Goal: Complete application form: Complete application form

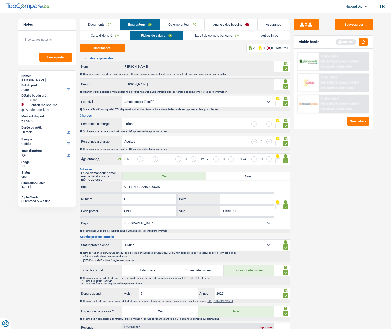
select select "other"
select select "household"
select select "60"
select select "cofidis"
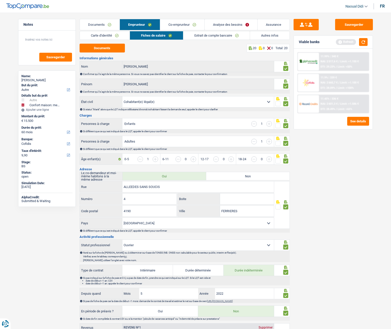
select select "cohabitation"
select select "BE"
select select "worker"
select select "familyAllowances"
select select "netSalary"
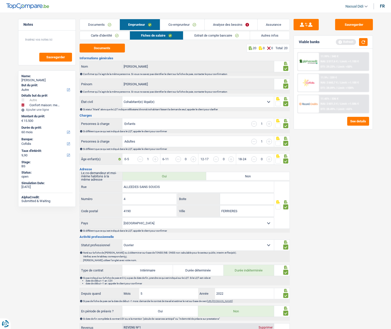
select select "BE"
select select "courierFitnessTaxi"
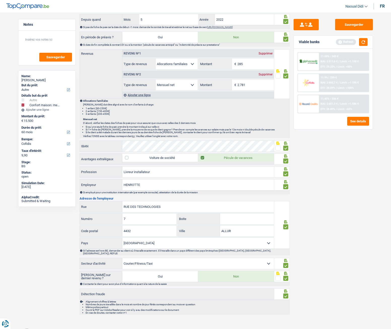
scroll to position [274, 0]
click at [352, 26] on button "Sauvegarder" at bounding box center [354, 24] width 38 height 11
click at [227, 231] on input "ALLUR" at bounding box center [247, 230] width 54 height 11
type input "ALLEUR"
click at [364, 27] on button "Sauvegarder" at bounding box center [354, 24] width 38 height 11
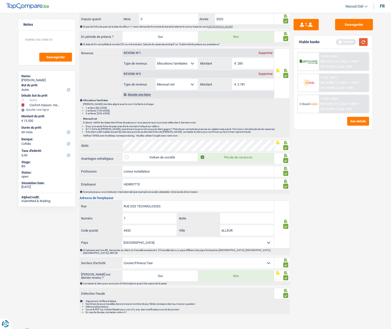
click at [365, 44] on button "button" at bounding box center [363, 42] width 9 height 8
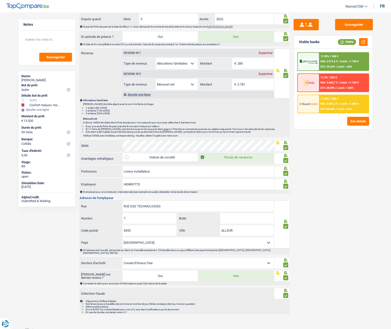
click at [330, 87] on span "DTI: 28.09%" at bounding box center [328, 87] width 15 height 3
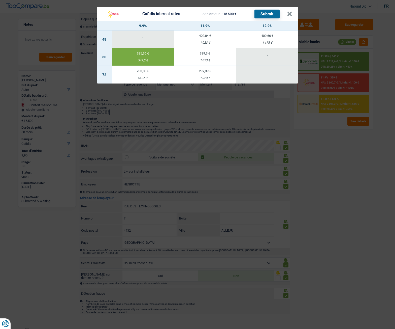
click at [266, 16] on button "Submit" at bounding box center [266, 14] width 25 height 9
click at [235, 13] on span "15 500 €" at bounding box center [229, 14] width 13 height 4
click at [292, 15] on button "×" at bounding box center [289, 13] width 5 height 5
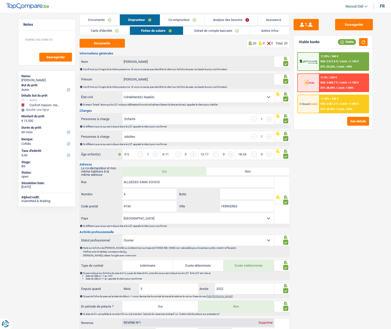
scroll to position [0, 0]
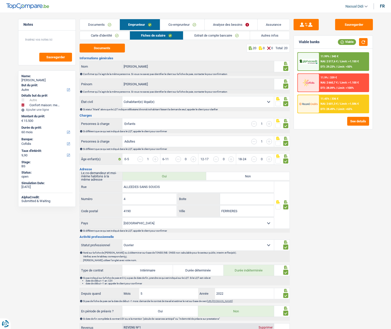
click at [101, 37] on link "Carte d'identité" at bounding box center [105, 35] width 50 height 8
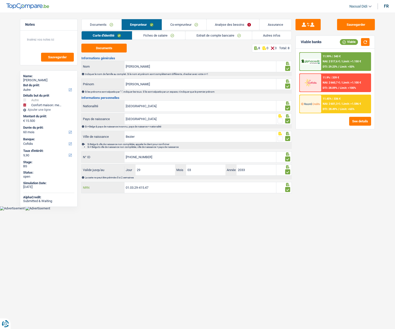
drag, startPoint x: 157, startPoint y: 188, endPoint x: 100, endPoint y: 181, distance: 56.9
click at [100, 181] on div "Informations générales Havard Nom Indiquer le nom de famille au complet. Si le …" at bounding box center [186, 124] width 210 height 137
click at [157, 36] on link "Fiches de salaire" at bounding box center [158, 35] width 53 height 8
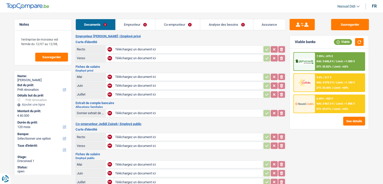
select select "renovation"
select select "120"
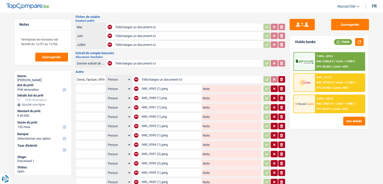
scroll to position [126, 0]
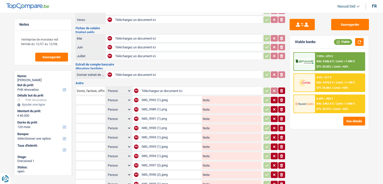
click at [154, 96] on div "IMG_9592 (1).jpeg" at bounding box center [170, 100] width 59 height 8
click at [149, 106] on div "IMG_9589 (1).png" at bounding box center [170, 110] width 59 height 8
click at [152, 115] on div "IMG_9591 (1).png" at bounding box center [170, 119] width 59 height 8
click at [154, 124] on div "IMG_9590 (1).png" at bounding box center [170, 128] width 59 height 8
click at [159, 124] on div "IMG_9590 (1).png" at bounding box center [170, 128] width 59 height 8
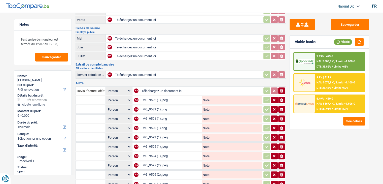
click at [153, 134] on div "IMG_9593 (1).jpeg" at bounding box center [170, 138] width 59 height 8
click at [157, 143] on div "IMG_9595 (1).jpeg" at bounding box center [170, 147] width 59 height 8
click at [150, 124] on div "IMG_9590 (1).png" at bounding box center [170, 128] width 59 height 8
click at [154, 134] on div "IMG_9593 (1).jpeg" at bounding box center [170, 138] width 59 height 8
click at [155, 152] on div "IMG_9594 (1).jpeg" at bounding box center [170, 156] width 59 height 8
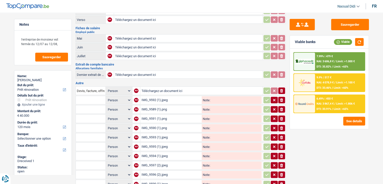
click at [159, 143] on div "IMG_9595 (1).jpeg" at bounding box center [170, 147] width 59 height 8
click at [157, 152] on div "IMG_9594 (1).jpeg" at bounding box center [170, 156] width 59 height 8
click at [154, 162] on div "IMG_9597 (2).jpeg" at bounding box center [170, 166] width 59 height 8
click at [157, 171] on div "IMG_9596 (2).jpeg" at bounding box center [170, 175] width 59 height 8
click at [153, 171] on div "IMG_9596 (2).jpeg" at bounding box center [170, 175] width 59 height 8
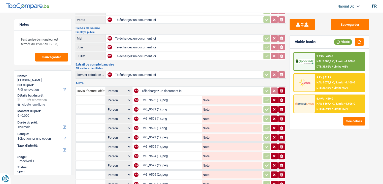
click at [155, 171] on div "IMG_9596 (2).jpeg" at bounding box center [170, 175] width 59 height 8
click at [162, 180] on div "IMG_9599 (1).jpeg" at bounding box center [170, 184] width 59 height 8
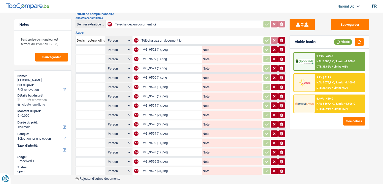
click at [156, 139] on div "IMG_9600 (1).jpeg" at bounding box center [170, 143] width 59 height 8
click at [153, 139] on div "IMG_9600 (1).jpeg" at bounding box center [170, 143] width 59 height 8
click at [158, 148] on div "IMG_9598 (1).jpeg" at bounding box center [170, 152] width 59 height 8
click at [152, 158] on div "IMG_9596 (3).jpeg" at bounding box center [170, 162] width 59 height 8
click at [150, 167] on div "IMG_9597 (3).jpeg" at bounding box center [170, 171] width 59 height 8
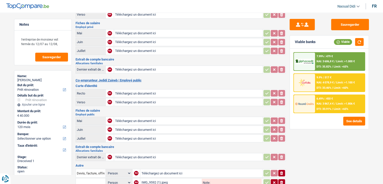
scroll to position [0, 0]
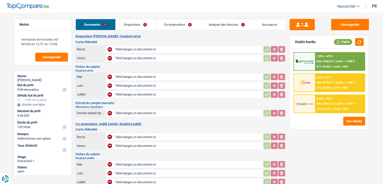
click at [126, 49] on input "Téléchargez un document ici" at bounding box center [188, 50] width 147 height 8
type input "C:\fakepath\ID MR R.jpeg"
click at [127, 59] on input "Téléchargez un document ici" at bounding box center [188, 58] width 147 height 8
type input "C:\fakepath\ID MR V.jpeg"
click at [125, 75] on input "Téléchargez un document ici" at bounding box center [188, 77] width 147 height 8
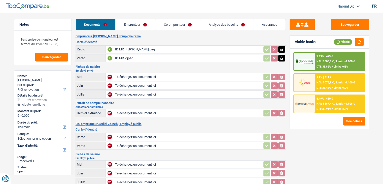
type input "C:\fakepath\FP MR 05.png"
click at [137, 83] on input "Téléchargez un document ici" at bounding box center [188, 86] width 147 height 8
type input "C:\fakepath\FP MR 06.png"
click at [142, 94] on input "Téléchargez un document ici" at bounding box center [188, 95] width 147 height 8
click at [132, 134] on input "Téléchargez un document ici" at bounding box center [188, 137] width 147 height 8
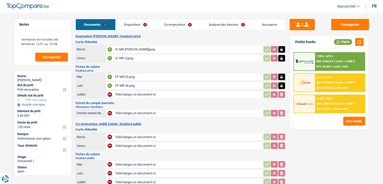
type input "C:\fakepath\ID MME R.jpeg"
click at [125, 143] on input "Téléchargez un document ici" at bounding box center [188, 146] width 147 height 8
type input "C:\fakepath\ID V MME.jpeg"
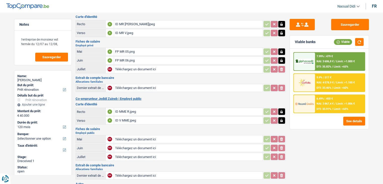
click at [131, 136] on input "Téléchargez un document ici" at bounding box center [188, 139] width 147 height 8
type input "C:\fakepath\FP MME 05.jpeg"
click at [136, 144] on input "Téléchargez un document ici" at bounding box center [188, 148] width 147 height 8
type input "C:\fakepath\FP MME 06.jpeg"
click at [140, 153] on input "Téléchargez un document ici" at bounding box center [188, 157] width 147 height 8
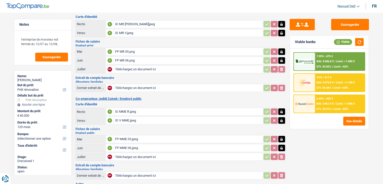
type input "C:\fakepath\FP MME 07.jpeg"
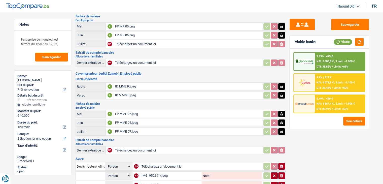
scroll to position [42, 0]
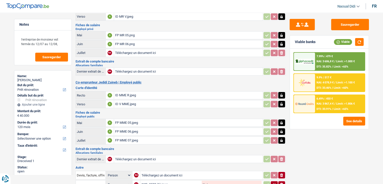
click at [94, 147] on h3 "Extrait de compte bancaire" at bounding box center [181, 148] width 210 height 3
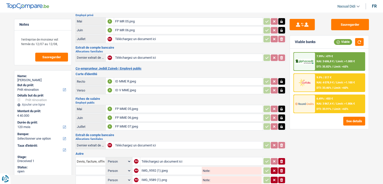
scroll to position [67, 0]
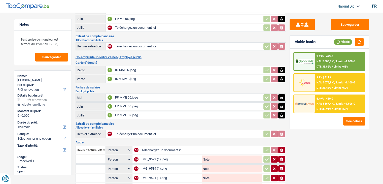
click at [127, 131] on input "Téléchargez un document ici" at bounding box center [188, 134] width 147 height 8
type input "C:\fakepath\IMG_9601.png"
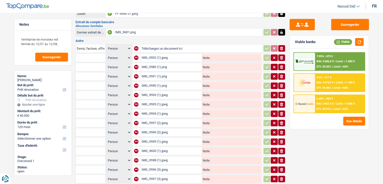
scroll to position [193, 0]
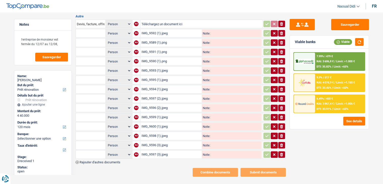
click at [154, 48] on div "IMG_9591 (1).png" at bounding box center [170, 52] width 59 height 8
click at [157, 57] on div "IMG_9590 (1).png" at bounding box center [170, 61] width 59 height 8
click at [156, 57] on div "IMG_9590 (1).png" at bounding box center [170, 61] width 59 height 8
click at [281, 22] on icon "button" at bounding box center [281, 24] width 3 height 4
click at [282, 31] on icon "ionicons-v5-e" at bounding box center [282, 33] width 4 height 5
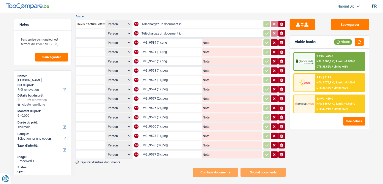
click at [281, 40] on icon "ionicons-v5-e" at bounding box center [282, 42] width 4 height 5
click at [281, 50] on icon "button" at bounding box center [281, 52] width 3 height 4
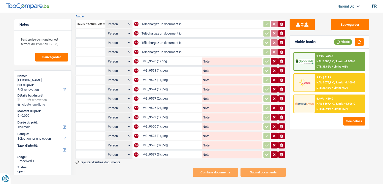
click at [281, 59] on button "ionicons-v5-e" at bounding box center [281, 61] width 7 height 7
click at [282, 68] on button "ionicons-v5-e" at bounding box center [281, 70] width 7 height 7
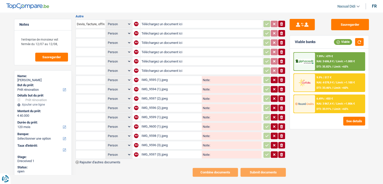
click at [282, 77] on icon "ionicons-v5-e" at bounding box center [282, 79] width 4 height 5
click at [282, 87] on icon "button" at bounding box center [281, 89] width 3 height 4
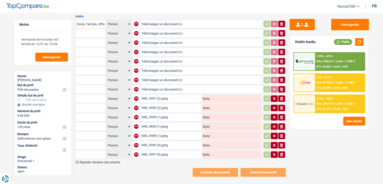
click at [282, 97] on icon "button" at bounding box center [281, 99] width 3 height 4
click at [280, 105] on icon "ionicons-v5-e" at bounding box center [282, 107] width 4 height 5
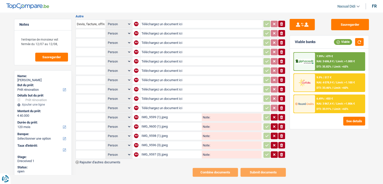
click at [282, 115] on icon "ionicons-v5-e" at bounding box center [282, 117] width 4 height 5
click at [283, 124] on icon "ionicons-v5-e" at bounding box center [282, 126] width 4 height 5
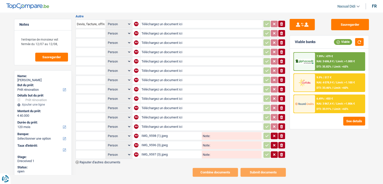
click at [281, 133] on icon "ionicons-v5-e" at bounding box center [282, 135] width 4 height 5
click at [281, 143] on icon "ionicons-v5-e" at bounding box center [282, 145] width 4 height 5
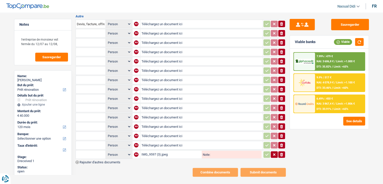
click at [282, 152] on icon "ionicons-v5-e" at bounding box center [282, 154] width 4 height 5
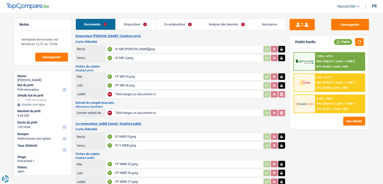
scroll to position [0, 0]
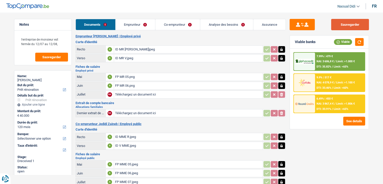
click at [347, 26] on button "Sauvegarder" at bounding box center [350, 24] width 38 height 11
click at [350, 25] on button "Sauvegarder" at bounding box center [350, 24] width 38 height 11
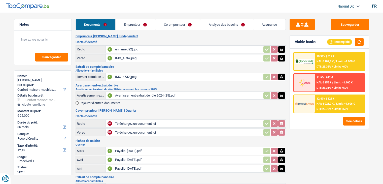
select select "household"
select select "36"
select select "record credits"
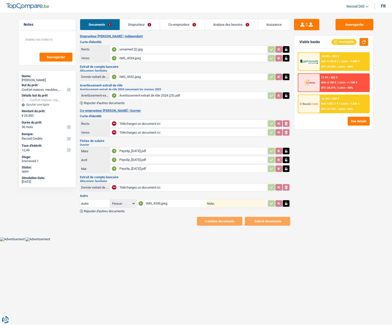
click at [131, 77] on div "IMG_4532.jpeg" at bounding box center [192, 77] width 147 height 8
click at [152, 184] on div "IMG_4536.jpeg" at bounding box center [176, 204] width 60 height 8
click at [128, 150] on div "Payslip_[DATE].pdf" at bounding box center [192, 151] width 147 height 8
click at [140, 27] on link "Emprunteur" at bounding box center [140, 24] width 40 height 11
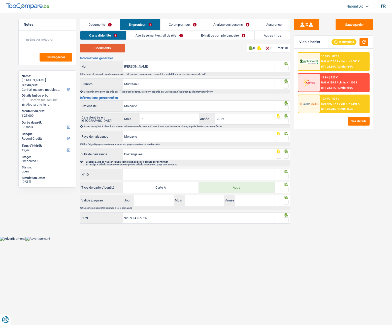
click at [99, 49] on button "Documents" at bounding box center [102, 48] width 45 height 9
click at [138, 66] on input "[PERSON_NAME]" at bounding box center [199, 66] width 152 height 11
click at [136, 67] on input "[PERSON_NAME]" at bounding box center [199, 66] width 152 height 11
drag, startPoint x: 144, startPoint y: 82, endPoint x: 102, endPoint y: 75, distance: 41.9
click at [102, 75] on div "Informations générales Igor Nom Indiquer le nom de famille au complet. Si le no…" at bounding box center [185, 140] width 210 height 168
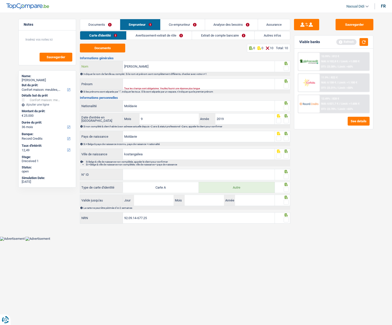
drag, startPoint x: 134, startPoint y: 68, endPoint x: 108, endPoint y: 61, distance: 26.5
click at [108, 61] on div "[PERSON_NAME]" at bounding box center [177, 66] width 195 height 11
paste input "Munteanu"
type input "Munteanu"
click at [108, 61] on label "Nom" at bounding box center [101, 66] width 43 height 11
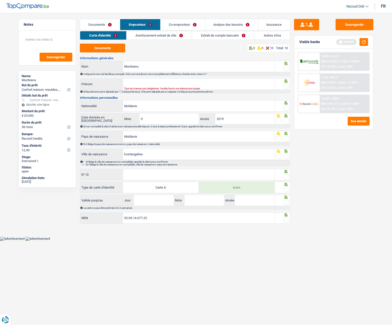
click at [123, 61] on input "Munteanu" at bounding box center [199, 66] width 152 height 11
drag, startPoint x: 108, startPoint y: 61, endPoint x: 137, endPoint y: 89, distance: 40.3
click at [132, 77] on div "Informations générales Munteanu Nom Indiquer le nom de famille au complet. Si l…" at bounding box center [185, 140] width 210 height 168
click at [138, 83] on input "Prénom" at bounding box center [199, 84] width 152 height 11
type input "[PERSON_NAME]"
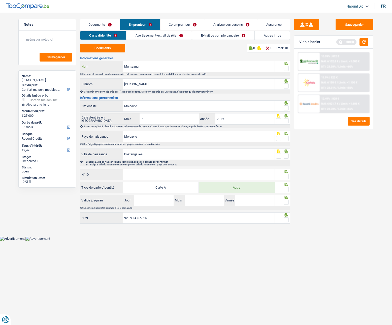
click at [144, 67] on input "Munteanu" at bounding box center [199, 66] width 152 height 11
click at [289, 68] on span at bounding box center [286, 68] width 5 height 5
click at [0, 0] on input "radio" at bounding box center [0, 0] width 0 height 0
click at [287, 86] on span at bounding box center [286, 85] width 5 height 5
click at [0, 0] on input "radio" at bounding box center [0, 0] width 0 height 0
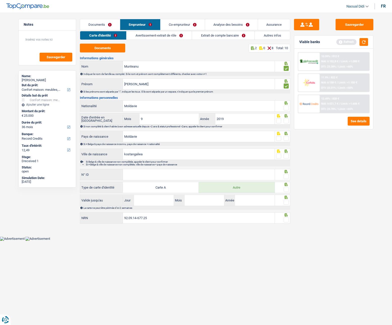
click at [286, 108] on span at bounding box center [286, 107] width 5 height 5
click at [0, 0] on input "radio" at bounding box center [0, 0] width 0 height 0
click at [148, 104] on input "Moldavie" at bounding box center [199, 106] width 152 height 11
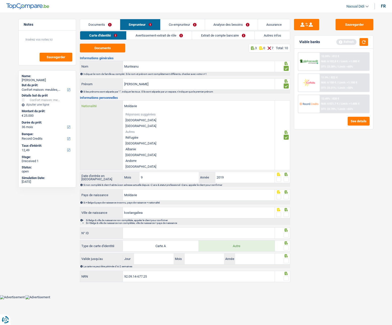
type input "Moldavier"
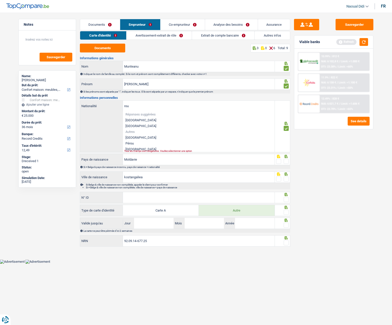
click at [141, 148] on li "[GEOGRAPHIC_DATA]" at bounding box center [199, 149] width 152 height 6
type input "[GEOGRAPHIC_DATA]"
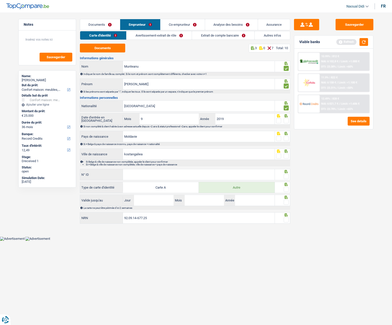
click at [285, 122] on span at bounding box center [286, 120] width 5 height 5
click at [0, 0] on input "radio" at bounding box center [0, 0] width 0 height 0
click at [287, 138] on span at bounding box center [286, 138] width 5 height 5
click at [0, 0] on input "radio" at bounding box center [0, 0] width 0 height 0
click at [156, 153] on input "kostangaliea" at bounding box center [199, 154] width 152 height 11
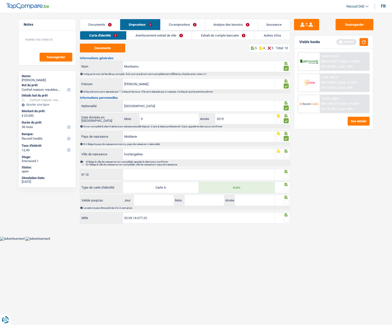
click at [286, 155] on span at bounding box center [286, 155] width 5 height 5
click at [0, 0] on input "radio" at bounding box center [0, 0] width 0 height 0
click at [151, 169] on div "N° ID Tous les champs sont obligatoires. Veuillez fournir une réponse plus long…" at bounding box center [177, 174] width 195 height 11
click at [158, 176] on input "N° ID" at bounding box center [199, 174] width 152 height 11
type input "B-6337219-15"
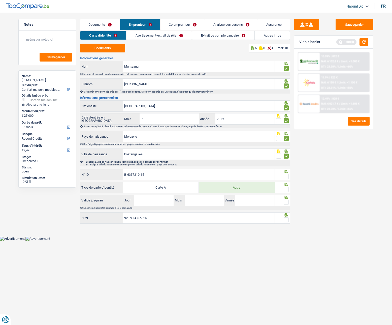
click at [286, 184] on span at bounding box center [286, 189] width 5 height 5
click at [0, 0] on input "radio" at bounding box center [0, 0] width 0 height 0
click at [287, 175] on span at bounding box center [286, 176] width 5 height 5
click at [0, 0] on input "radio" at bounding box center [0, 0] width 0 height 0
click at [163, 184] on input "Jour" at bounding box center [153, 200] width 39 height 11
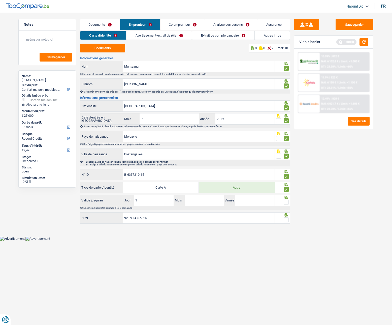
type input "13"
type input "12"
type input "2034"
click at [284, 184] on span at bounding box center [286, 219] width 5 height 5
click at [0, 0] on input "radio" at bounding box center [0, 0] width 0 height 0
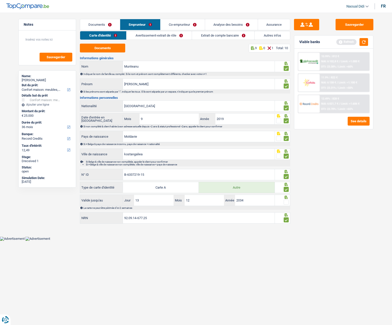
click at [286, 184] on span at bounding box center [286, 202] width 5 height 5
click at [0, 0] on input "radio" at bounding box center [0, 0] width 0 height 0
click at [165, 184] on input "92.09.14-677.25" at bounding box center [199, 217] width 152 height 11
click at [362, 21] on button "Sauvegarder" at bounding box center [355, 24] width 38 height 11
click at [161, 36] on link "Avertissement-extrait de rôle" at bounding box center [158, 35] width 65 height 8
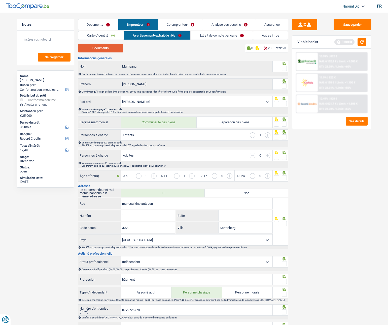
click at [97, 48] on button "Documents" at bounding box center [100, 48] width 45 height 9
click at [286, 68] on span at bounding box center [284, 68] width 5 height 5
click at [0, 0] on input "radio" at bounding box center [0, 0] width 0 height 0
click at [283, 86] on span at bounding box center [284, 85] width 5 height 5
click at [0, 0] on input "radio" at bounding box center [0, 0] width 0 height 0
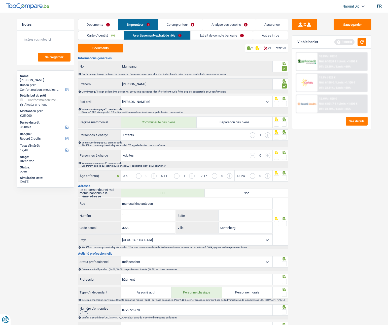
click at [286, 104] on span at bounding box center [284, 103] width 5 height 5
click at [0, 0] on input "radio" at bounding box center [0, 0] width 0 height 0
click at [284, 126] on span at bounding box center [284, 123] width 5 height 5
click at [0, 0] on input "radio" at bounding box center [0, 0] width 0 height 0
click at [285, 138] on span at bounding box center [284, 136] width 5 height 5
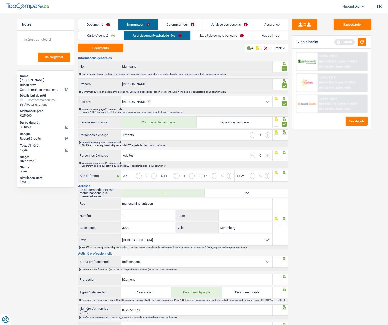
click at [0, 0] on input "radio" at bounding box center [0, 0] width 0 height 0
click at [284, 155] on span at bounding box center [284, 157] width 5 height 5
click at [0, 0] on input "radio" at bounding box center [0, 0] width 0 height 0
click at [283, 178] on span at bounding box center [284, 177] width 5 height 5
click at [0, 0] on input "radio" at bounding box center [0, 0] width 0 height 0
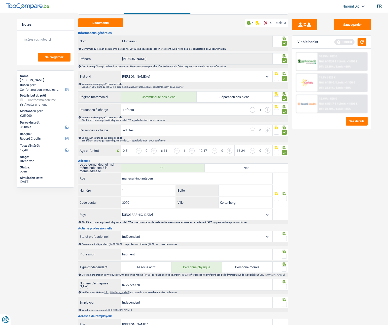
scroll to position [50, 0]
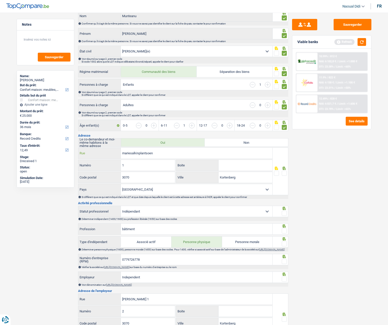
drag, startPoint x: 175, startPoint y: 154, endPoint x: 91, endPoint y: 148, distance: 84.4
click at [91, 148] on div "mariesalkinplantsoen Rue" at bounding box center [175, 153] width 195 height 11
paste input "Marie S"
type input "[PERSON_NAME]"
click at [223, 168] on input "Boite" at bounding box center [246, 165] width 54 height 11
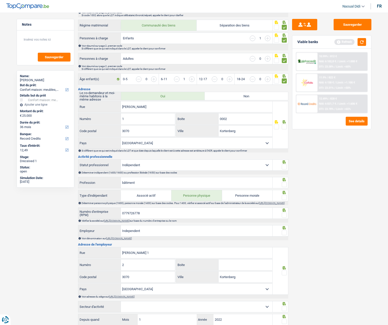
scroll to position [101, 0]
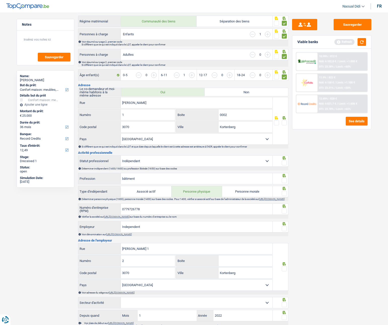
type input "0002"
click at [283, 123] on span at bounding box center [284, 122] width 5 height 5
click at [0, 0] on input "radio" at bounding box center [0, 0] width 0 height 0
click at [285, 163] on span at bounding box center [284, 162] width 5 height 5
click at [0, 0] on input "radio" at bounding box center [0, 0] width 0 height 0
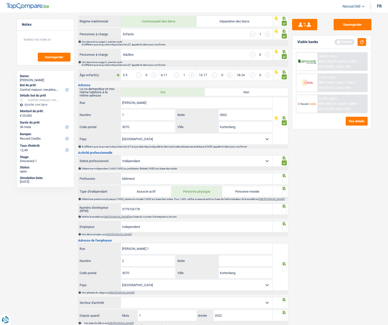
click at [284, 182] on span at bounding box center [284, 180] width 5 height 5
click at [0, 0] on input "radio" at bounding box center [0, 0] width 0 height 0
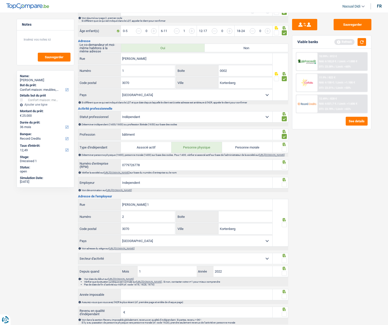
scroll to position [151, 0]
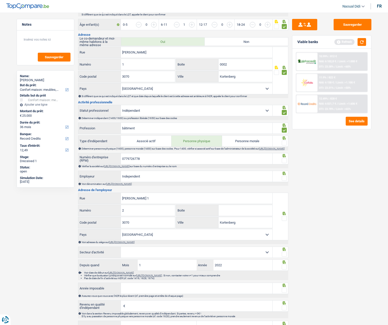
click at [285, 144] on span at bounding box center [284, 142] width 5 height 5
click at [0, 0] on input "radio" at bounding box center [0, 0] width 0 height 0
click at [157, 164] on input "0779726778" at bounding box center [197, 158] width 152 height 11
drag, startPoint x: 155, startPoint y: 161, endPoint x: 104, endPoint y: 158, distance: 52.0
click at [104, 158] on div "0779726778 Numéro d'entreprise (RPM)" at bounding box center [175, 158] width 195 height 11
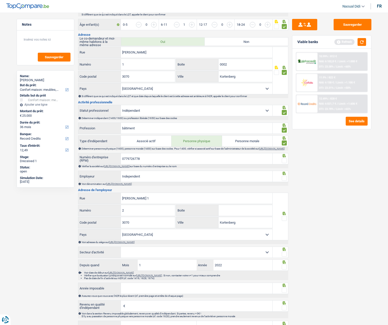
click at [123, 168] on link "[URL][DOMAIN_NAME]" at bounding box center [117, 166] width 26 height 3
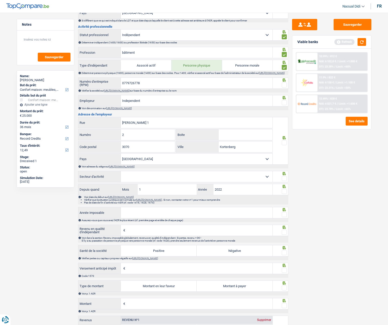
scroll to position [252, 0]
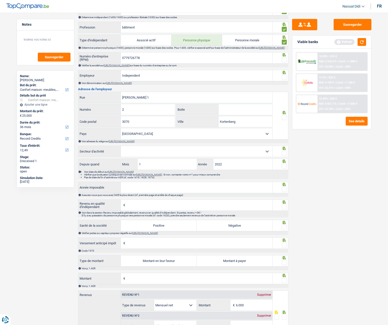
click at [285, 120] on span at bounding box center [284, 117] width 5 height 5
click at [0, 0] on input "radio" at bounding box center [0, 0] width 0 height 0
click at [285, 79] on span at bounding box center [284, 77] width 5 height 5
click at [0, 0] on input "radio" at bounding box center [0, 0] width 0 height 0
click at [286, 63] on div at bounding box center [284, 60] width 5 height 6
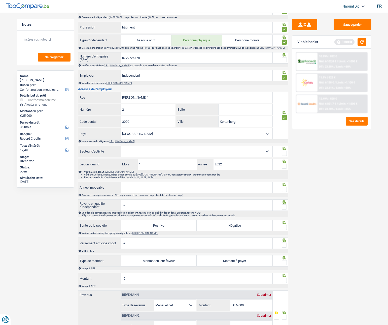
click at [286, 62] on span at bounding box center [284, 59] width 5 height 5
click at [0, 0] on input "radio" at bounding box center [0, 0] width 0 height 0
click at [134, 150] on select "Agriculture/Pêche Industrie Horeca Courier/Fitness/Taxi Construction Banques/As…" at bounding box center [197, 151] width 152 height 11
select select "construction"
click at [121, 149] on select "Agriculture/Pêche Industrie Horeca Courier/Fitness/Taxi Construction Banques/As…" at bounding box center [197, 151] width 152 height 11
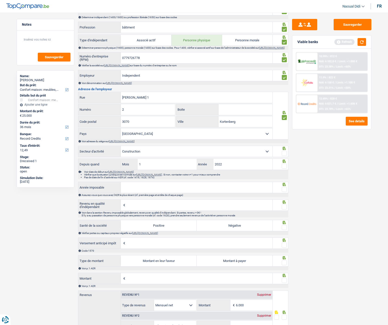
click at [283, 156] on span at bounding box center [284, 153] width 5 height 5
click at [0, 0] on input "radio" at bounding box center [0, 0] width 0 height 0
click at [284, 169] on span at bounding box center [284, 166] width 5 height 5
click at [0, 0] on input "radio" at bounding box center [0, 0] width 0 height 0
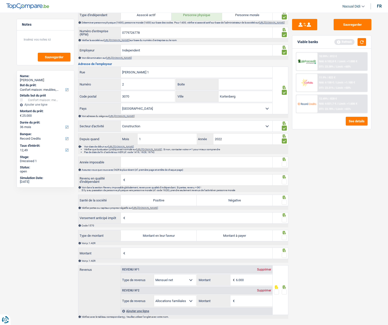
click at [140, 167] on input "Année imposable" at bounding box center [197, 162] width 152 height 11
type input "2023"
click at [286, 167] on span at bounding box center [284, 164] width 5 height 5
click at [0, 0] on input "radio" at bounding box center [0, 0] width 0 height 0
click at [129, 183] on input "Revenu en qualité d'indépendant" at bounding box center [199, 179] width 146 height 11
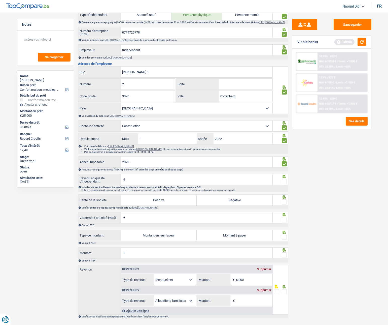
scroll to position [291, 0]
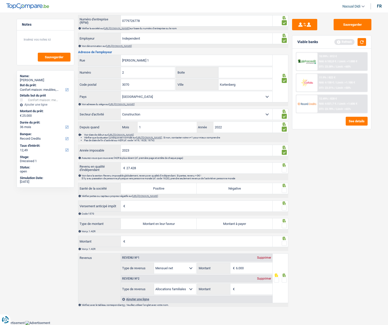
type input "27.428"
click at [285, 170] on span at bounding box center [284, 169] width 5 height 5
click at [0, 0] on input "radio" at bounding box center [0, 0] width 0 height 0
click at [166, 184] on label "Positive" at bounding box center [159, 188] width 76 height 11
click at [166, 184] on input "Positive" at bounding box center [159, 188] width 76 height 11
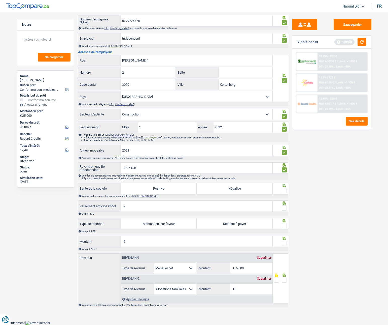
radio input "true"
click at [284, 184] on span at bounding box center [284, 190] width 5 height 5
click at [0, 0] on input "radio" at bounding box center [0, 0] width 0 height 0
click at [137, 184] on input "Versement anticipé impôt" at bounding box center [199, 206] width 146 height 11
type input "0"
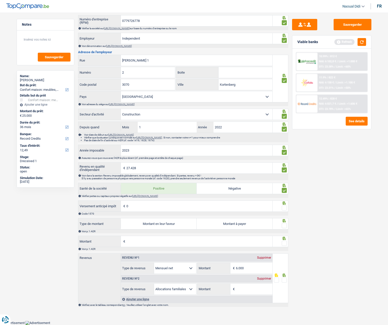
click at [284, 184] on span at bounding box center [284, 207] width 5 height 5
click at [0, 0] on input "radio" at bounding box center [0, 0] width 0 height 0
click at [228, 184] on label "Montant à payer" at bounding box center [235, 223] width 76 height 11
click at [228, 184] on input "Montant à payer" at bounding box center [235, 223] width 76 height 11
radio input "true"
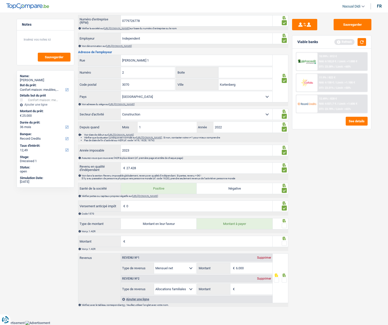
type input "2.286"
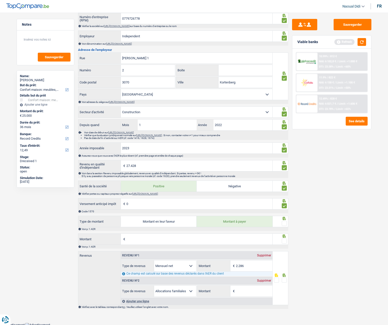
click at [284, 184] on span at bounding box center [284, 223] width 5 height 5
click at [0, 0] on input "radio" at bounding box center [0, 0] width 0 height 0
click at [176, 184] on input "Montant" at bounding box center [199, 239] width 146 height 11
type input "8.435"
type input "1.583"
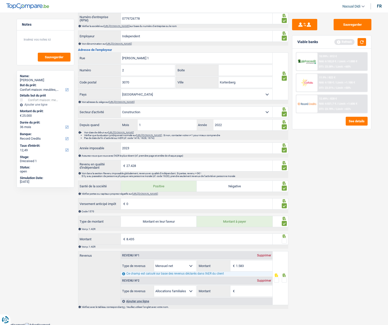
click at [283, 184] on span at bounding box center [284, 240] width 5 height 5
click at [0, 0] on input "radio" at bounding box center [0, 0] width 0 height 0
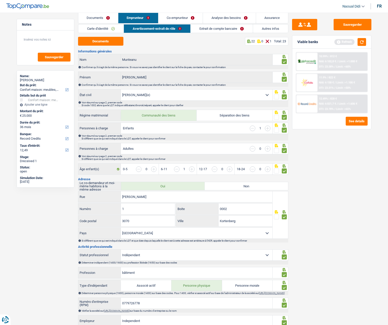
scroll to position [0, 0]
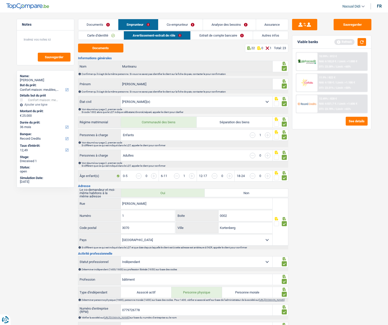
click at [227, 36] on link "Extrait de compte bancaire" at bounding box center [222, 35] width 62 height 8
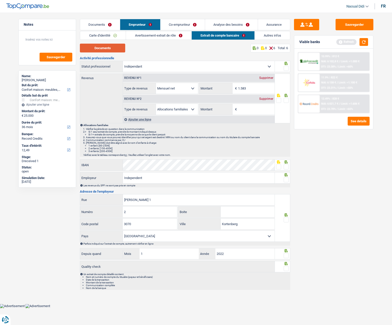
click at [108, 50] on button "Documents" at bounding box center [102, 48] width 45 height 9
click at [143, 33] on link "Avertissement-extrait de rôle" at bounding box center [158, 35] width 65 height 8
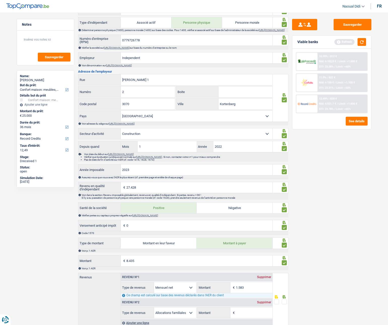
scroll to position [296, 0]
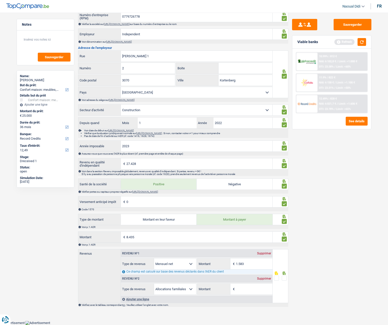
click at [242, 184] on input "Montant" at bounding box center [254, 288] width 37 height 11
type input "135"
click at [367, 42] on div "Viable banks Refresh" at bounding box center [332, 42] width 79 height 13
click at [364, 42] on button "button" at bounding box center [362, 42] width 9 height 8
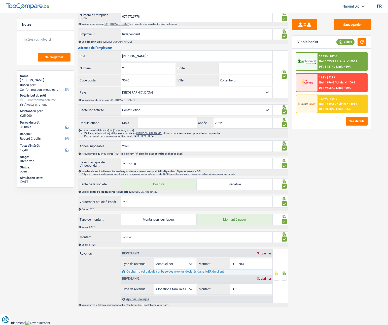
click at [283, 184] on div at bounding box center [284, 278] width 5 height 6
click at [286, 184] on span at bounding box center [284, 277] width 5 height 5
click at [0, 0] on input "radio" at bounding box center [0, 0] width 0 height 0
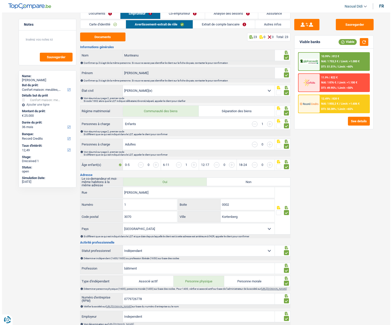
scroll to position [0, 0]
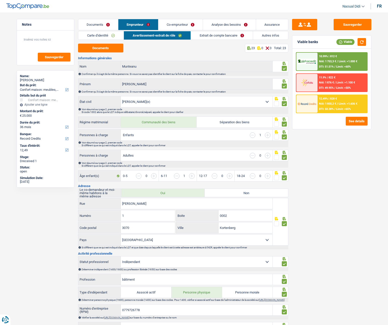
click at [209, 34] on link "Extrait de compte bancaire" at bounding box center [222, 35] width 62 height 8
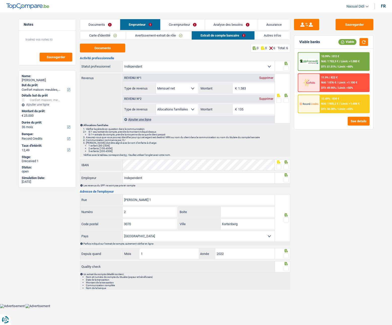
click at [286, 69] on span at bounding box center [286, 68] width 5 height 5
click at [0, 0] on input "radio" at bounding box center [0, 0] width 0 height 0
click at [285, 99] on span at bounding box center [286, 100] width 5 height 5
click at [0, 0] on input "radio" at bounding box center [0, 0] width 0 height 0
click at [286, 167] on span at bounding box center [286, 166] width 5 height 5
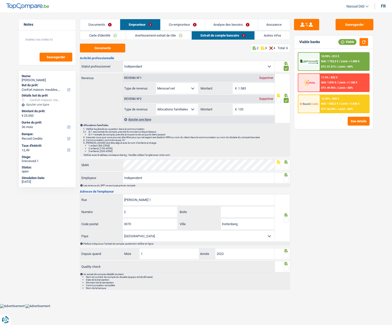
click at [0, 0] on input "radio" at bounding box center [0, 0] width 0 height 0
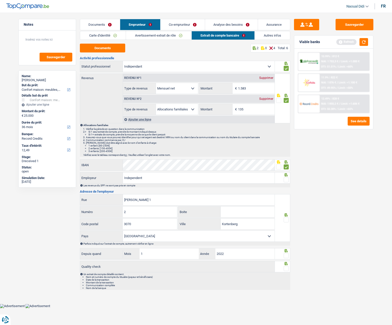
click at [287, 179] on span at bounding box center [286, 179] width 5 height 5
click at [0, 0] on input "radio" at bounding box center [0, 0] width 0 height 0
click at [285, 184] on span at bounding box center [286, 219] width 5 height 5
click at [0, 0] on input "radio" at bounding box center [0, 0] width 0 height 0
click at [286, 184] on span at bounding box center [286, 255] width 5 height 5
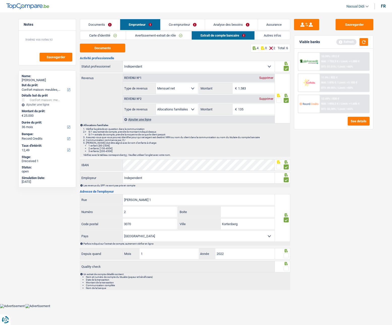
click at [0, 0] on input "radio" at bounding box center [0, 0] width 0 height 0
click at [286, 184] on div at bounding box center [286, 268] width 5 height 6
click at [361, 23] on button "Sauvegarder" at bounding box center [355, 24] width 38 height 11
click at [286, 184] on span at bounding box center [286, 268] width 5 height 5
click at [0, 0] on input "radio" at bounding box center [0, 0] width 0 height 0
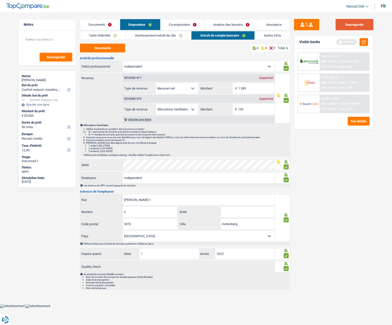
click at [362, 23] on button "Sauvegarder" at bounding box center [355, 24] width 38 height 11
click at [185, 23] on link "Co-emprunteur" at bounding box center [183, 24] width 44 height 11
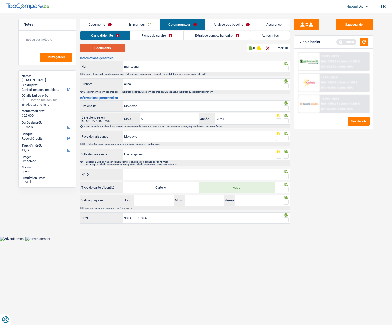
click at [105, 47] on button "Documents" at bounding box center [102, 48] width 45 height 9
click at [104, 23] on link "Documents" at bounding box center [100, 24] width 40 height 11
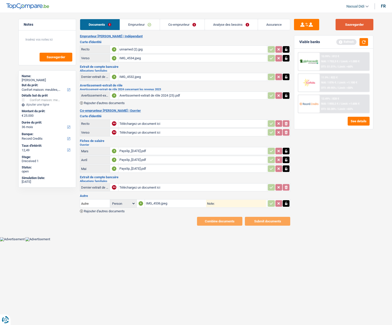
click at [348, 28] on button "Sauvegarder" at bounding box center [355, 24] width 38 height 11
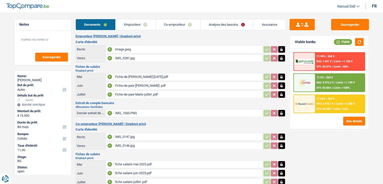
select select "other"
select select "84"
select select "cofidis"
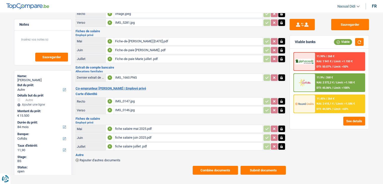
scroll to position [38, 0]
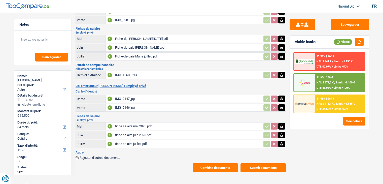
click at [90, 156] on span "Rajouter d'autres documents" at bounding box center [100, 157] width 41 height 3
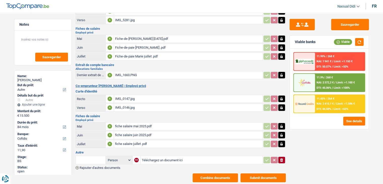
click at [149, 156] on input "Téléchargez un document ici" at bounding box center [202, 160] width 120 height 8
click at [154, 157] on input "Téléchargez un document ici" at bounding box center [202, 160] width 120 height 8
type input "C:\fakepath\Acte de mariage.jpeg"
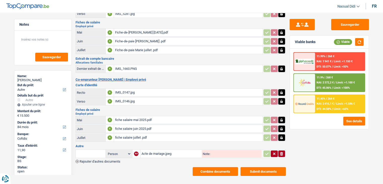
scroll to position [48, 0]
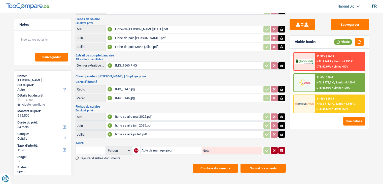
click at [217, 147] on input "Note:" at bounding box center [235, 151] width 51 height 8
type input "Acte de mariage"
click at [358, 20] on button "Sauvegarder" at bounding box center [350, 24] width 38 height 11
click at [85, 147] on input "text" at bounding box center [91, 150] width 28 height 8
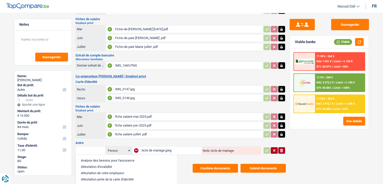
click at [91, 182] on li "Autre" at bounding box center [126, 185] width 96 height 6
type input "Autre"
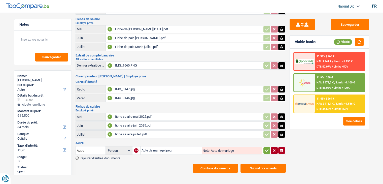
click at [266, 148] on icon "button" at bounding box center [267, 150] width 4 height 5
click at [216, 147] on input "Note:" at bounding box center [236, 151] width 52 height 8
click at [211, 147] on input "Note:" at bounding box center [236, 151] width 52 height 8
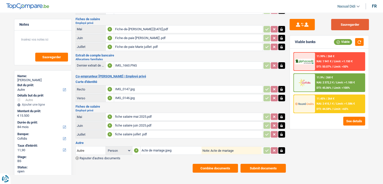
type input "Acte de mariage"
click at [342, 21] on button "Sauvegarder" at bounding box center [350, 24] width 38 height 11
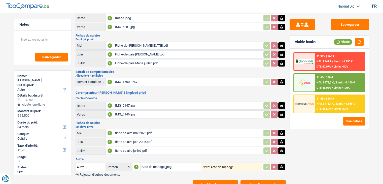
scroll to position [0, 0]
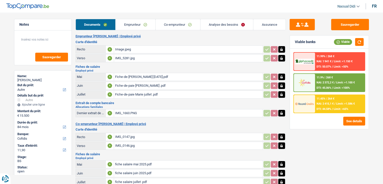
click at [132, 24] on link "Emprunteur" at bounding box center [136, 24] width 40 height 11
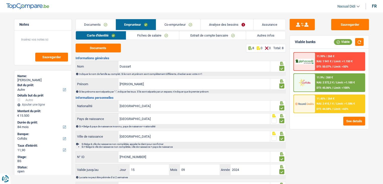
click at [145, 37] on link "Fiches de salaire" at bounding box center [152, 35] width 53 height 8
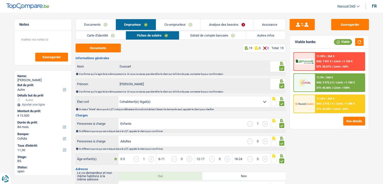
click at [266, 103] on select "Célibataire Marié(e) Cohabitant(e) légal(e) Divorcé(e) Veuf(ve) Séparé (de fait…" at bounding box center [194, 101] width 152 height 11
select select "married"
click at [118, 96] on select "Célibataire Marié(e) Cohabitant(e) légal(e) Divorcé(e) Veuf(ve) Séparé (de fait…" at bounding box center [194, 101] width 152 height 11
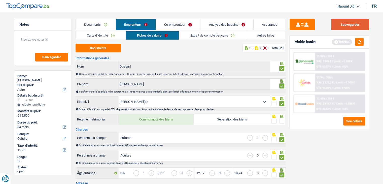
click at [347, 26] on button "Sauvegarder" at bounding box center [350, 24] width 38 height 11
click at [173, 23] on link "Co-emprunteur" at bounding box center [178, 24] width 44 height 11
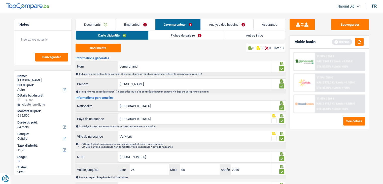
click at [186, 35] on link "Fiches de salaire" at bounding box center [186, 35] width 75 height 8
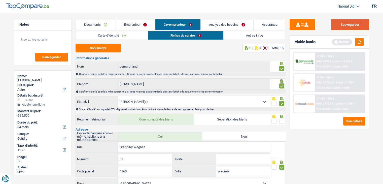
click at [356, 24] on button "Sauvegarder" at bounding box center [350, 24] width 38 height 11
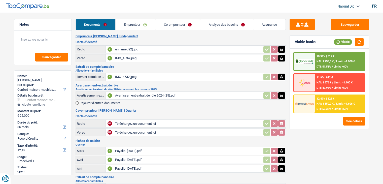
select select "household"
select select "36"
select select "record credits"
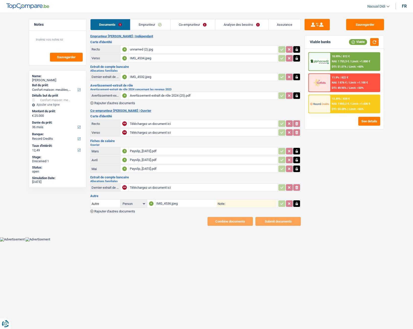
click at [162, 125] on input "Téléchargez un document ici" at bounding box center [203, 124] width 147 height 8
type input "C:\fakepath\ID MME R.jpeg"
click at [142, 133] on input "Téléchargez un document ici" at bounding box center [203, 133] width 147 height 8
type input "C:\fakepath\ID MME V.jpeg"
click at [361, 24] on button "Sauvegarder" at bounding box center [365, 24] width 38 height 11
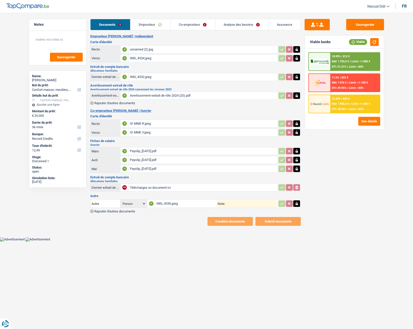
click at [151, 22] on link "Emprunteur" at bounding box center [150, 24] width 40 height 11
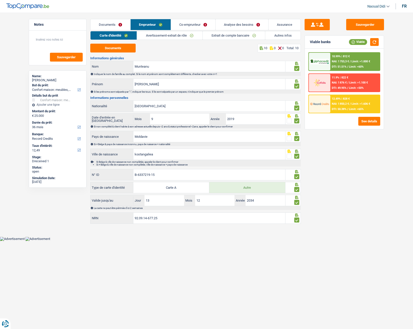
click at [190, 22] on link "Co-emprunteur" at bounding box center [193, 24] width 44 height 11
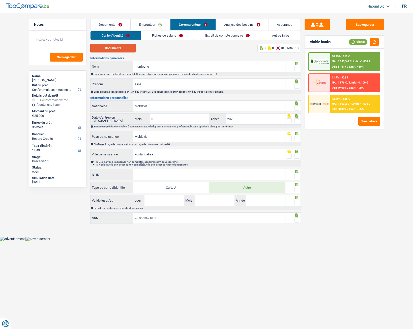
click at [109, 49] on button "Documents" at bounding box center [112, 48] width 45 height 9
click at [131, 47] on button "Documents" at bounding box center [112, 48] width 45 height 9
click at [162, 66] on input "munteanu" at bounding box center [209, 66] width 152 height 11
click at [297, 69] on span at bounding box center [296, 68] width 5 height 5
click at [0, 0] on input "radio" at bounding box center [0, 0] width 0 height 0
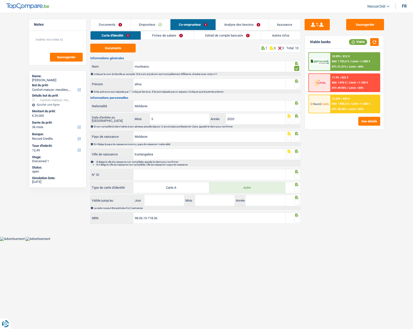
click at [298, 85] on span at bounding box center [296, 85] width 5 height 5
click at [0, 0] on input "radio" at bounding box center [0, 0] width 0 height 0
drag, startPoint x: 156, startPoint y: 106, endPoint x: 111, endPoint y: 99, distance: 46.1
click at [111, 99] on div "Informations générales munteanu Nom Indiquer le nom de famille au complet. Si l…" at bounding box center [195, 140] width 210 height 168
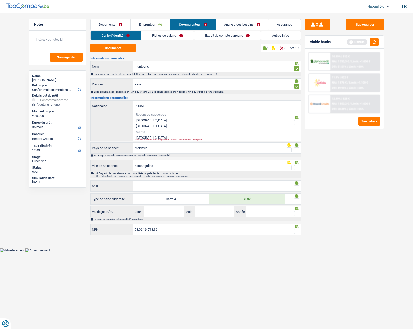
click at [148, 137] on li "[GEOGRAPHIC_DATA]" at bounding box center [209, 138] width 152 height 6
type input "[GEOGRAPHIC_DATA]"
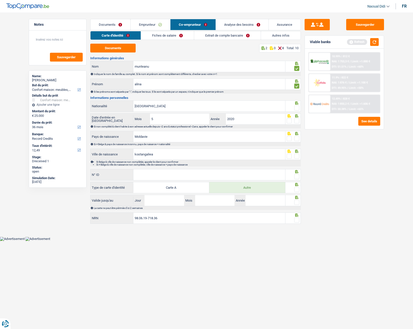
click at [297, 109] on span at bounding box center [296, 107] width 5 height 5
click at [0, 0] on input "radio" at bounding box center [0, 0] width 0 height 0
click at [297, 119] on span at bounding box center [296, 120] width 5 height 5
click at [0, 0] on input "radio" at bounding box center [0, 0] width 0 height 0
click at [297, 138] on span at bounding box center [296, 138] width 5 height 5
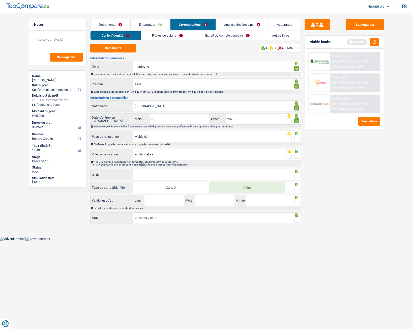
click at [0, 0] on input "radio" at bounding box center [0, 0] width 0 height 0
click at [297, 156] on span at bounding box center [296, 155] width 5 height 5
click at [0, 0] on input "radio" at bounding box center [0, 0] width 0 height 0
click at [140, 175] on input "N° ID" at bounding box center [209, 174] width 152 height 11
type input "B-6719397-13"
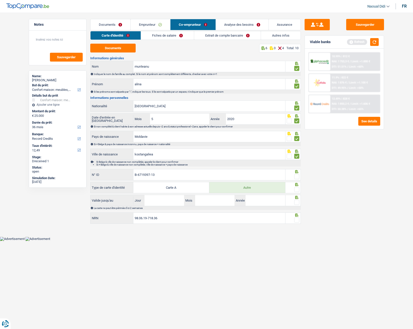
click at [297, 177] on span at bounding box center [296, 176] width 5 height 5
click at [0, 0] on input "radio" at bounding box center [0, 0] width 0 height 0
click at [297, 184] on span at bounding box center [296, 189] width 5 height 5
click at [0, 0] on input "radio" at bounding box center [0, 0] width 0 height 0
click at [173, 184] on input "Jour" at bounding box center [163, 200] width 39 height 11
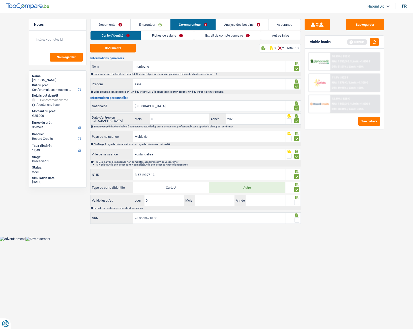
type input "06"
type input "08"
type input "2035"
click at [295, 184] on span at bounding box center [296, 202] width 5 height 5
click at [0, 0] on input "radio" at bounding box center [0, 0] width 0 height 0
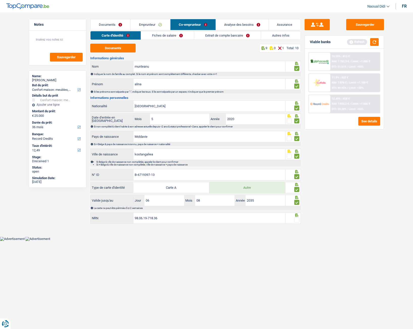
click at [298, 184] on span at bounding box center [296, 219] width 5 height 5
click at [0, 0] on input "radio" at bounding box center [0, 0] width 0 height 0
click at [166, 184] on input "98.06.19-718.36" at bounding box center [209, 217] width 152 height 11
click at [368, 28] on button "Sauvegarder" at bounding box center [365, 24] width 38 height 11
click at [169, 35] on link "Fiches de salaire" at bounding box center [167, 35] width 53 height 8
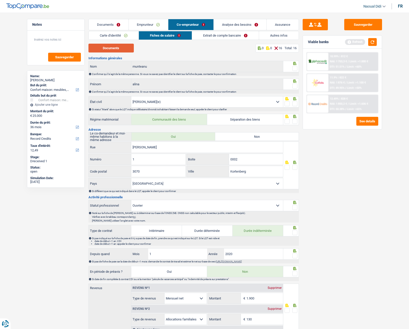
click at [118, 50] on button "Documents" at bounding box center [110, 48] width 45 height 9
click at [297, 68] on span at bounding box center [294, 68] width 5 height 5
click at [0, 0] on input "radio" at bounding box center [0, 0] width 0 height 0
click at [295, 87] on span at bounding box center [294, 85] width 5 height 5
click at [0, 0] on input "radio" at bounding box center [0, 0] width 0 height 0
